Goal: Entertainment & Leisure: Consume media (video, audio)

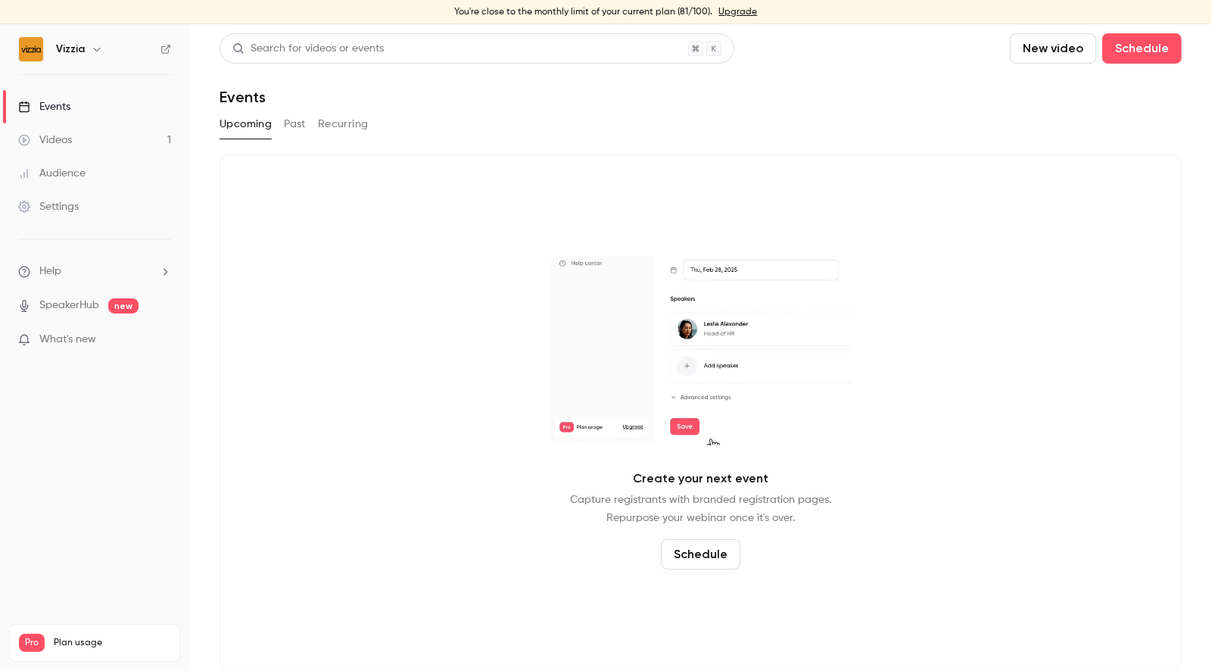
click at [95, 111] on link "Events" at bounding box center [94, 106] width 189 height 33
click at [71, 105] on link "Events" at bounding box center [94, 106] width 189 height 33
click at [289, 122] on button "Past" at bounding box center [295, 124] width 22 height 24
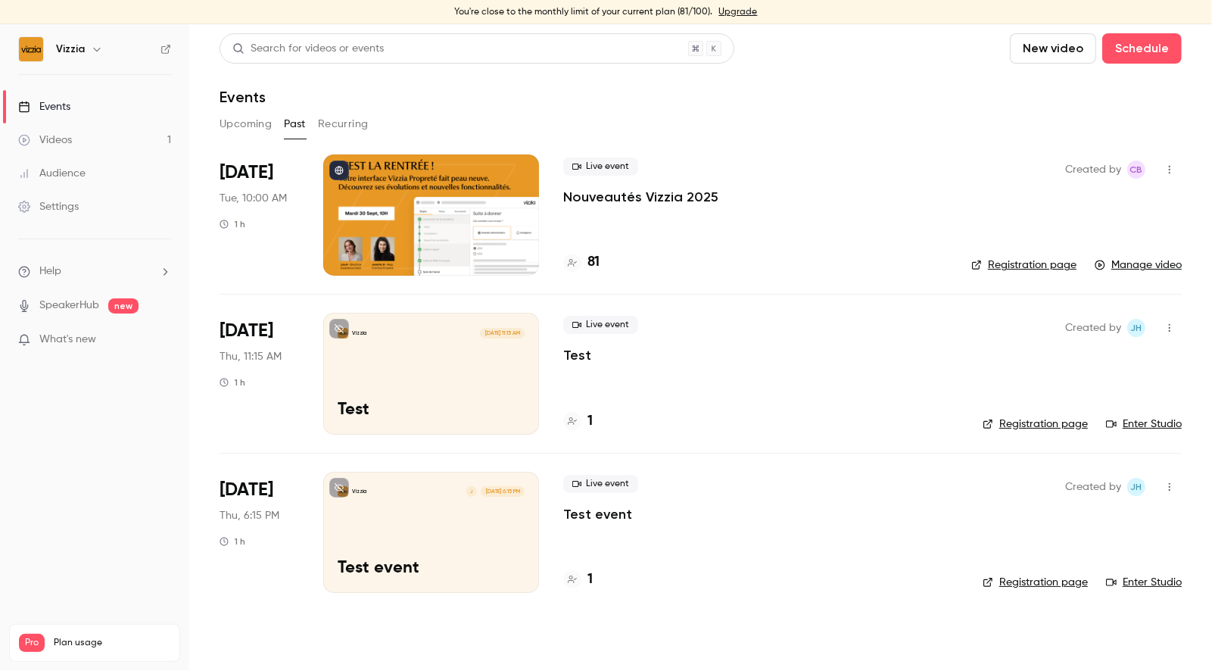
click at [754, 233] on div "Live event Nouveautés Vizzia 2025 81" at bounding box center [755, 214] width 384 height 121
click at [663, 214] on div "Live event Nouveautés Vizzia 2025 81" at bounding box center [755, 214] width 384 height 121
click at [468, 202] on div at bounding box center [431, 214] width 216 height 121
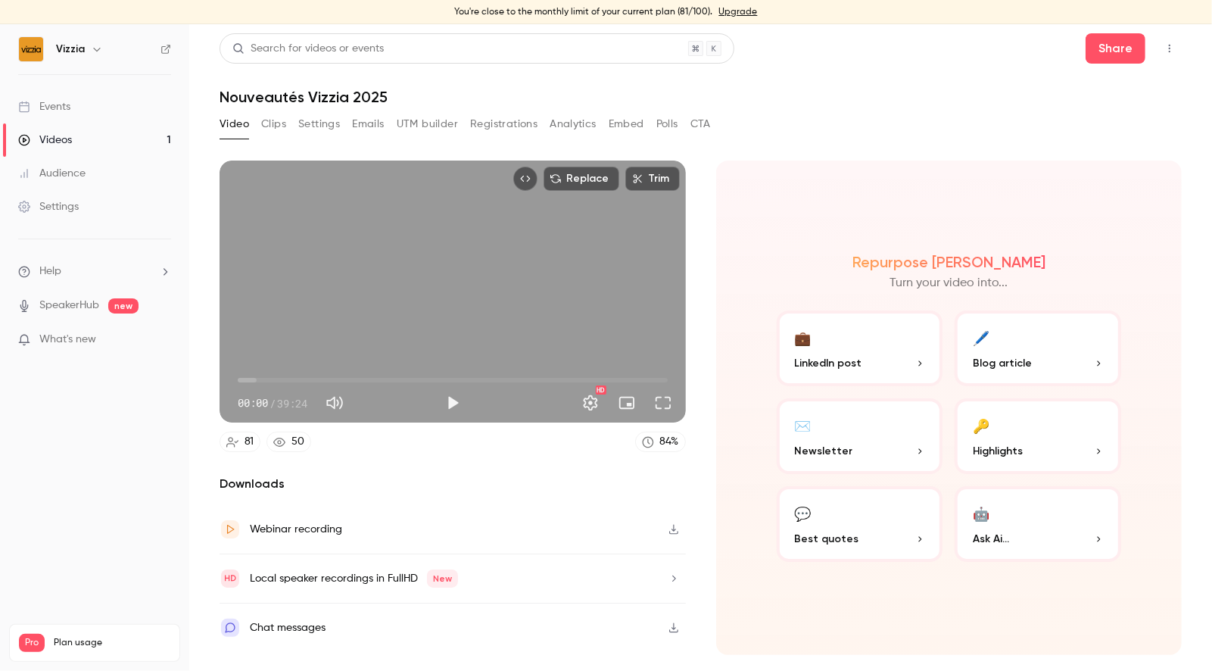
click at [570, 118] on button "Analytics" at bounding box center [573, 124] width 47 height 24
